Goal: Book appointment/travel/reservation

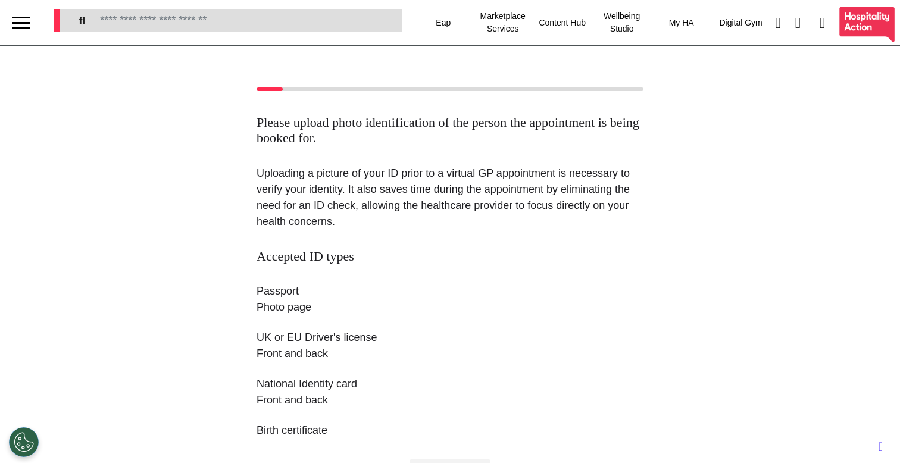
select select "**"
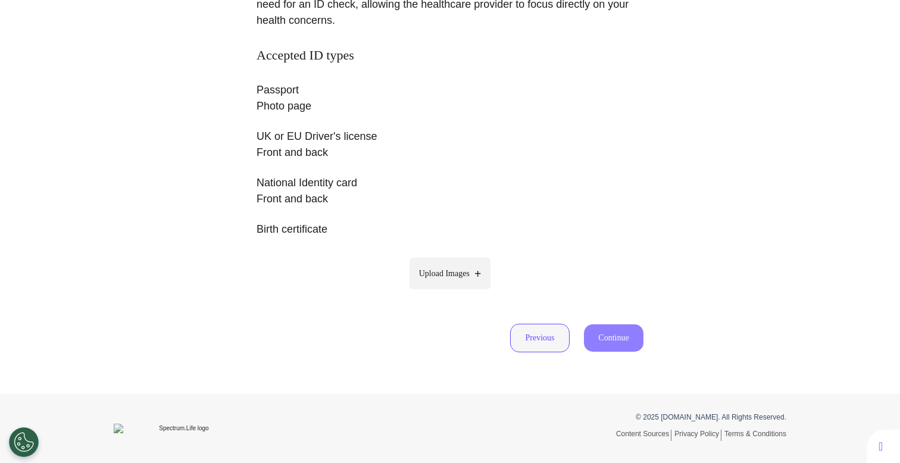
click at [538, 337] on button "Previous" at bounding box center [540, 338] width 60 height 29
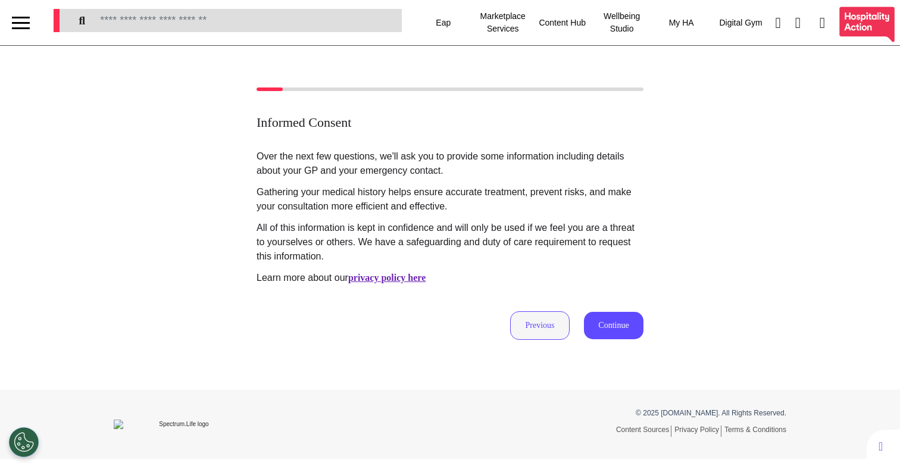
click at [542, 323] on button "Previous" at bounding box center [540, 325] width 60 height 29
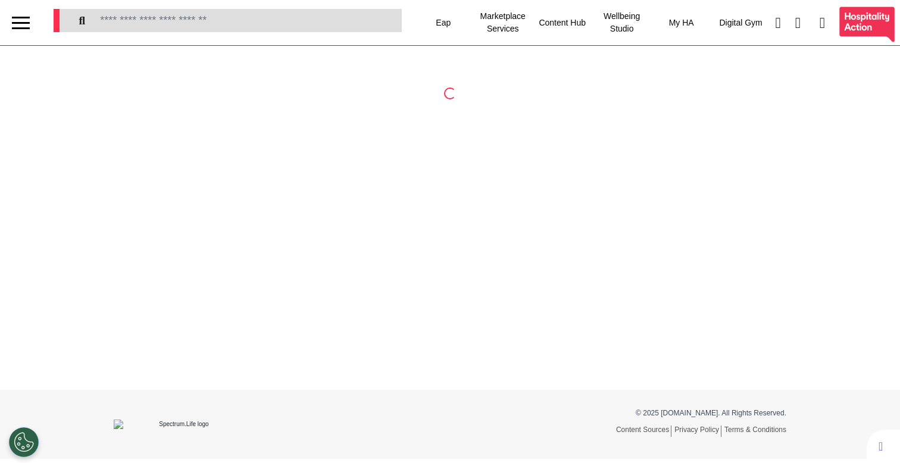
click at [21, 23] on div at bounding box center [21, 23] width 18 height 2
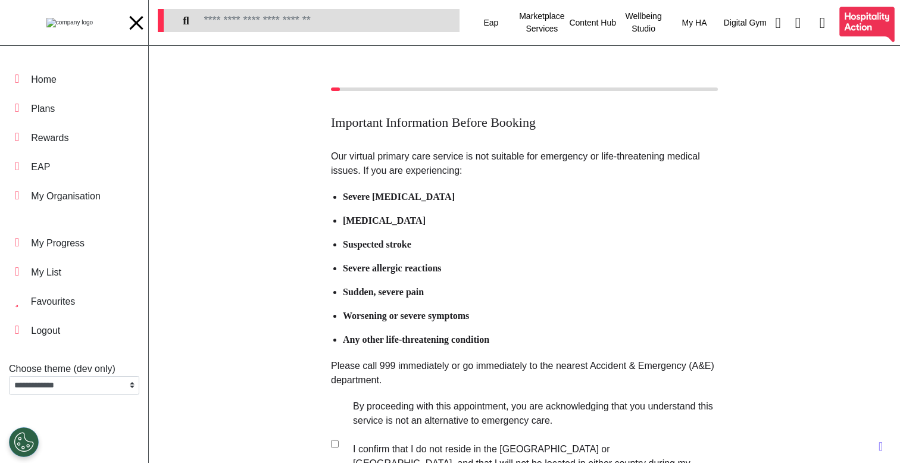
scroll to position [175, 0]
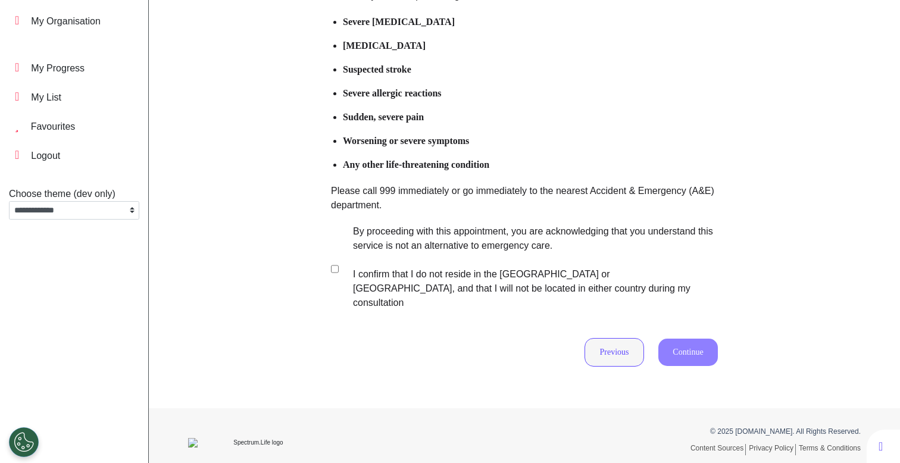
click at [591, 338] on button "Previous" at bounding box center [615, 352] width 60 height 29
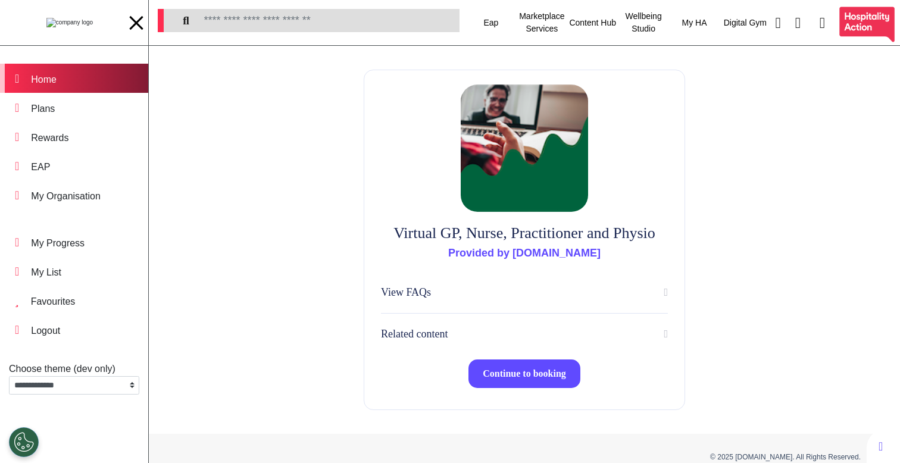
click at [76, 73] on div "Home" at bounding box center [74, 78] width 148 height 29
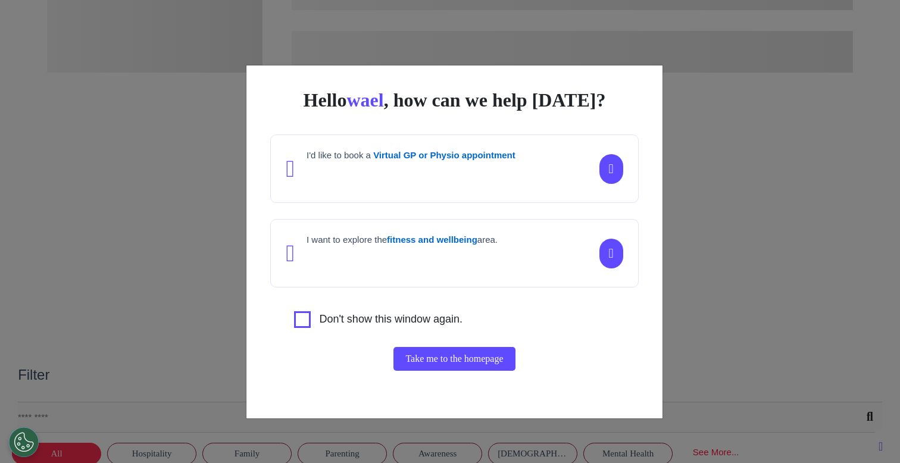
scroll to position [0, 450]
click at [229, 313] on div "Hello wael , how can we help [DATE]? I'd like to book a Virtual GP or Physio ap…" at bounding box center [450, 231] width 900 height 463
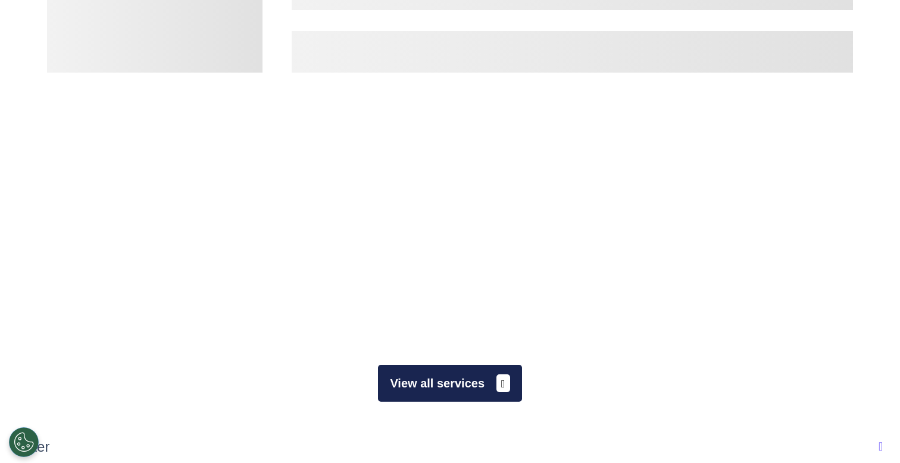
click at [410, 387] on button "View all services" at bounding box center [450, 383] width 144 height 37
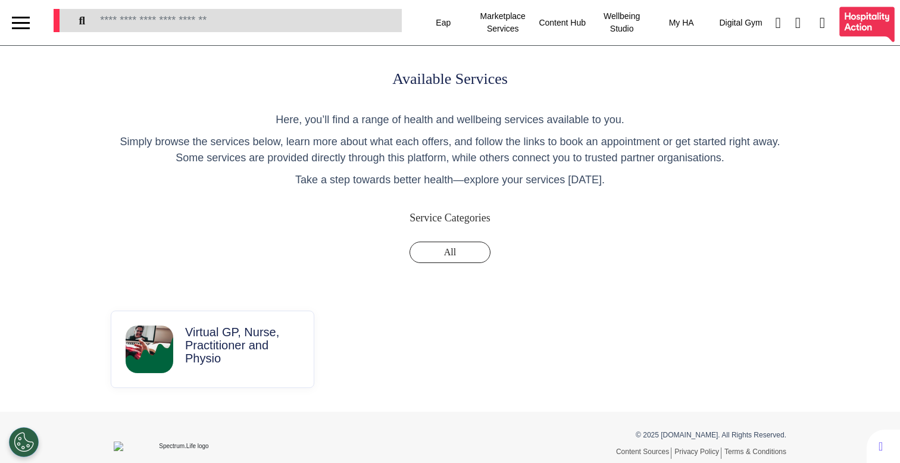
click at [25, 20] on div at bounding box center [21, 23] width 18 height 20
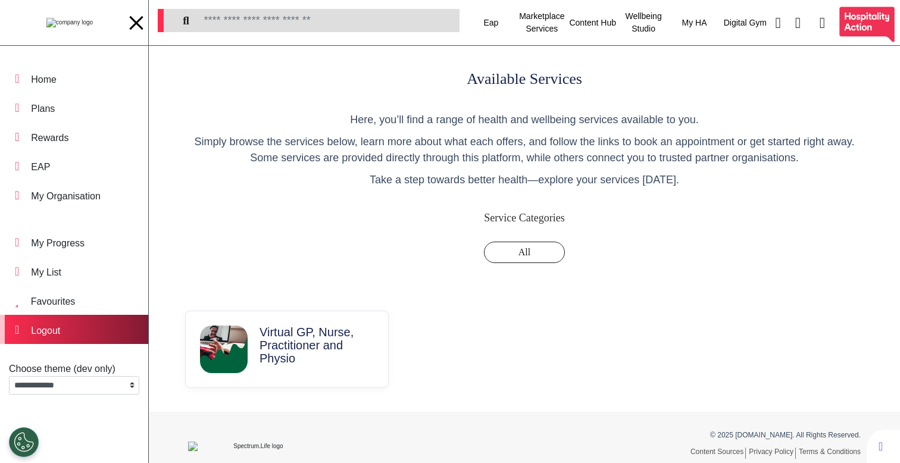
click at [80, 324] on div "Logout" at bounding box center [74, 329] width 148 height 29
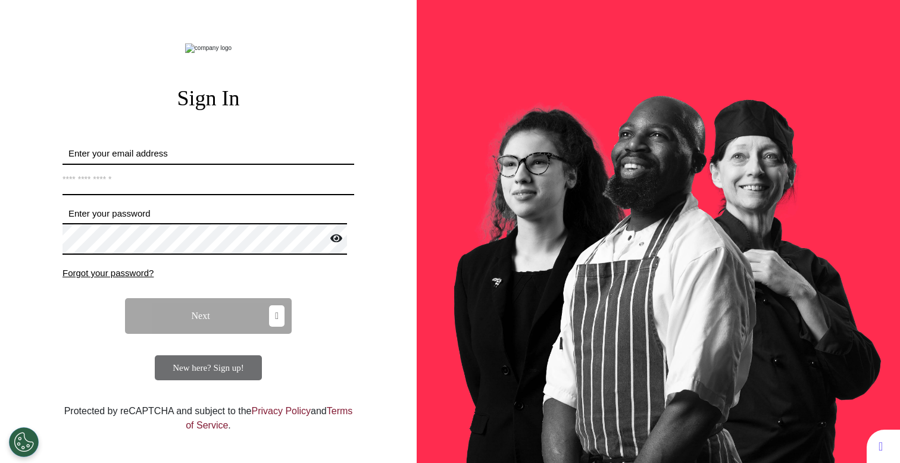
click at [177, 195] on input "Enter your email address" at bounding box center [209, 180] width 292 height 32
type input "**********"
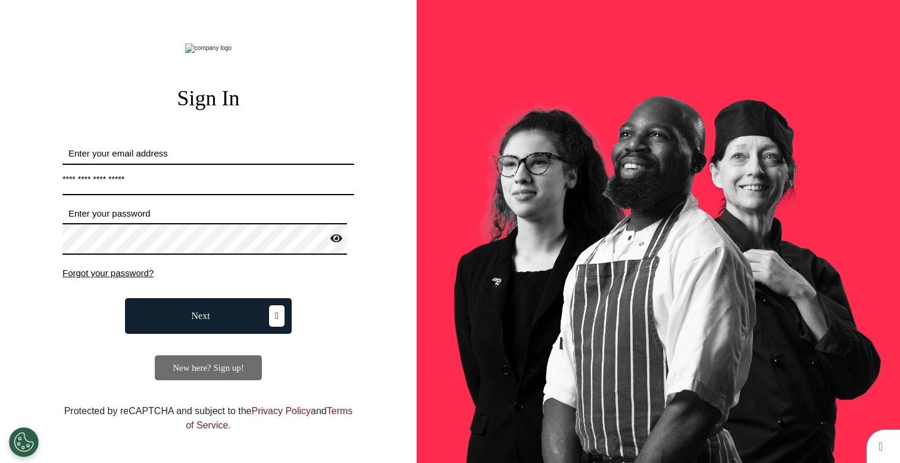
click at [192, 321] on span "Next" at bounding box center [201, 316] width 18 height 10
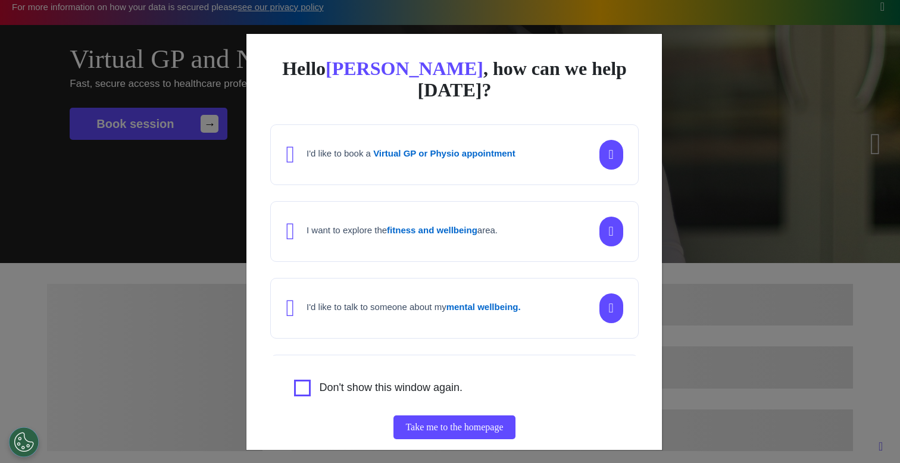
scroll to position [0, 450]
click at [137, 240] on div "Hello [PERSON_NAME] , how can we help [DATE]? I'd like to book a Virtual GP or …" at bounding box center [450, 231] width 900 height 463
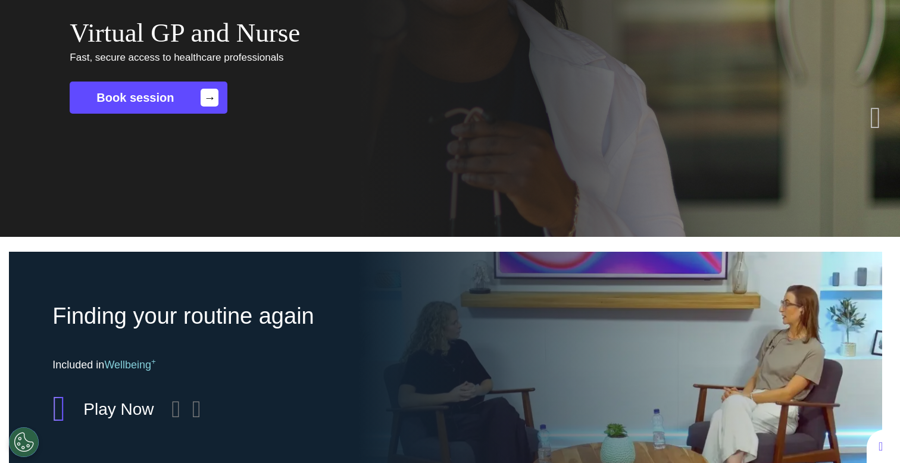
scroll to position [82, 0]
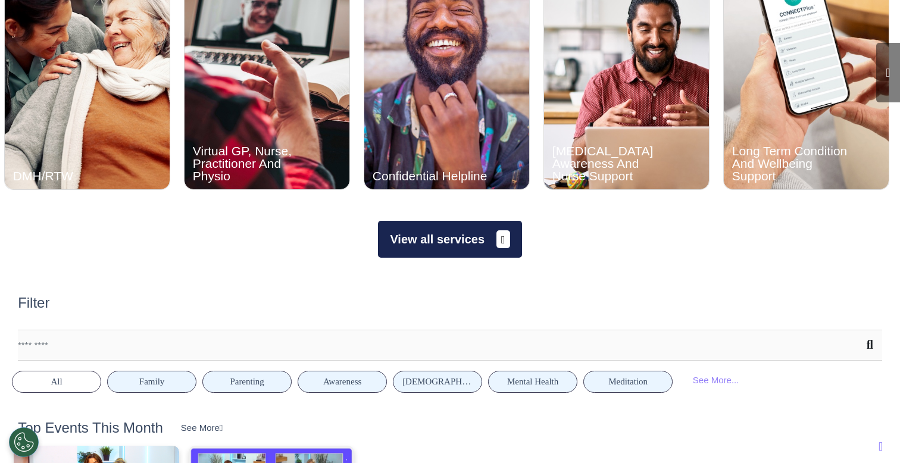
click at [431, 235] on button "View all services" at bounding box center [450, 239] width 144 height 37
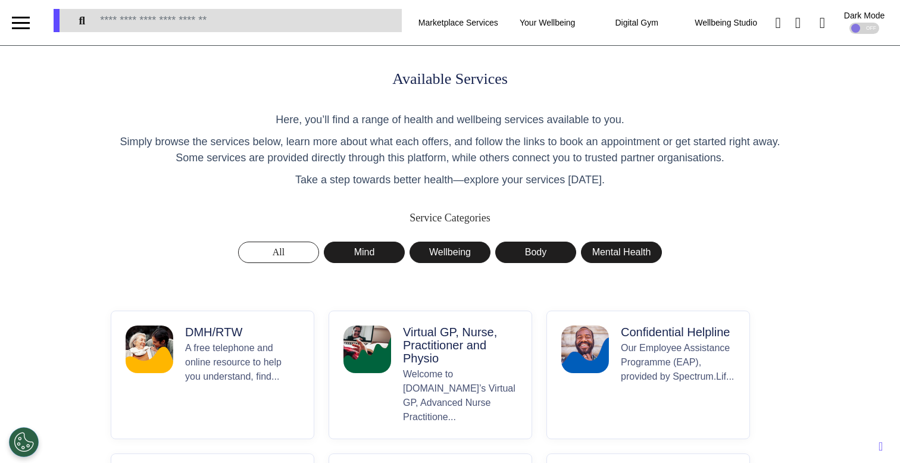
click at [202, 345] on p "A free telephone and online resource to help you understand, find..." at bounding box center [242, 382] width 114 height 83
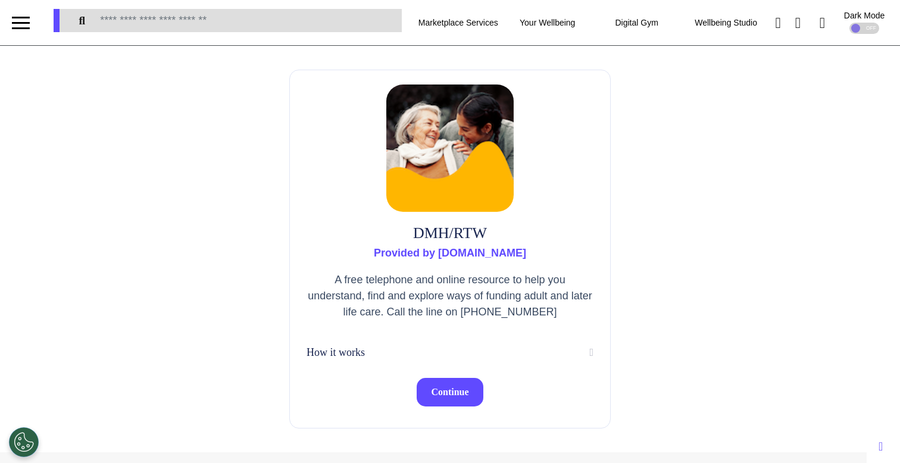
click at [434, 387] on span "Continue" at bounding box center [450, 392] width 38 height 10
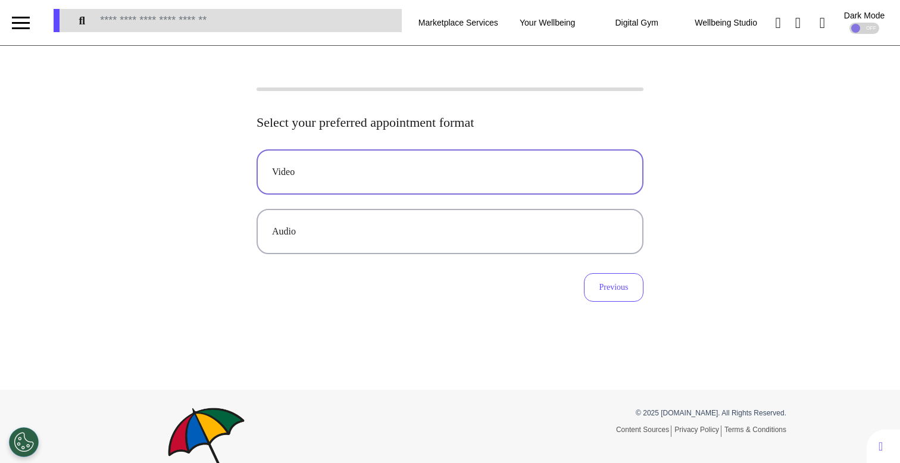
click at [417, 183] on button "Video" at bounding box center [450, 171] width 387 height 45
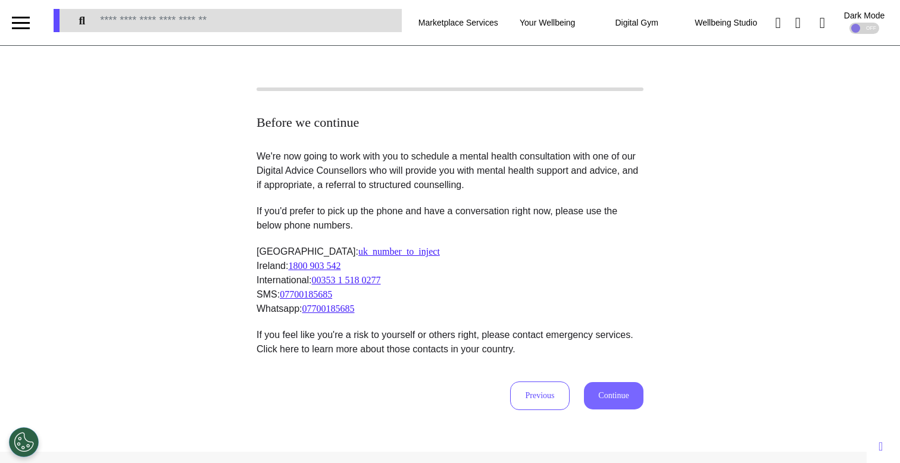
click at [628, 400] on button "Continue" at bounding box center [614, 395] width 60 height 27
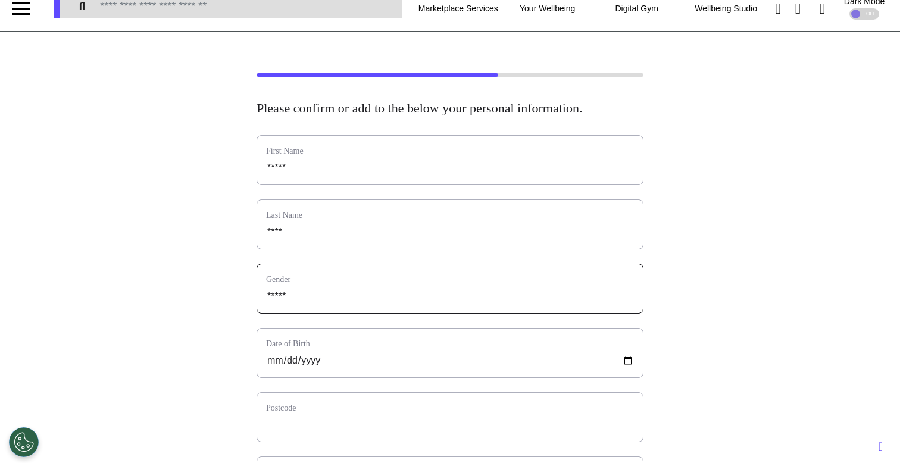
click at [388, 304] on input "custom_select" at bounding box center [450, 296] width 368 height 15
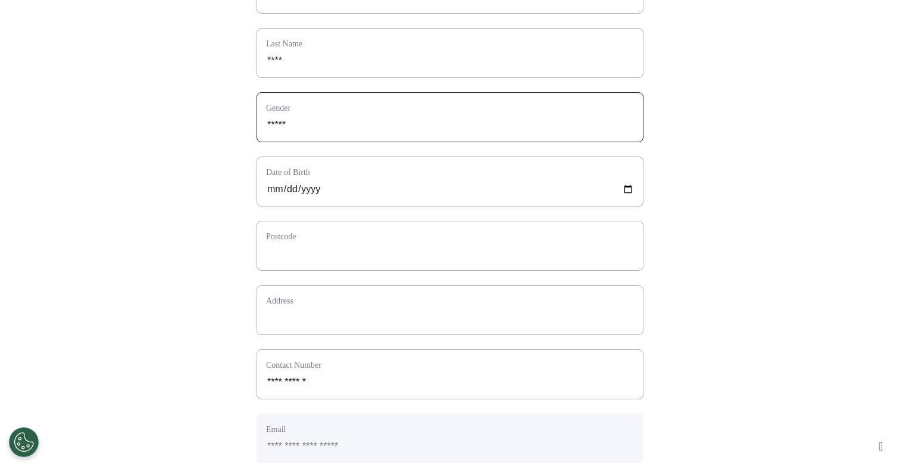
scroll to position [191, 0]
